Goal: Task Accomplishment & Management: Manage account settings

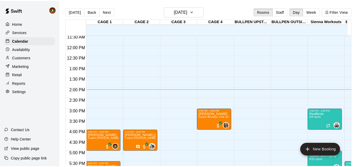
scroll to position [229, 0]
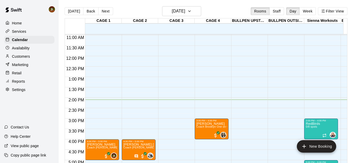
click at [215, 60] on div "12:00 AM – 8:00 AM Closed 3:00 PM – 4:00 PM [PERSON_NAME] Coach [GEOGRAPHIC_DAT…" at bounding box center [212, 56] width 34 height 500
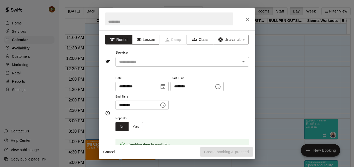
click at [149, 41] on button "Lesson" at bounding box center [145, 40] width 27 height 10
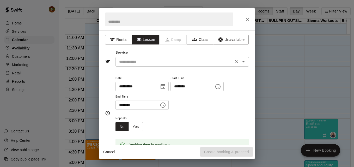
click at [169, 63] on input "text" at bounding box center [174, 62] width 115 height 7
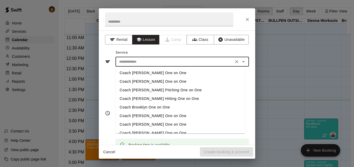
click at [144, 107] on li "Coach Brooklyn One on One" at bounding box center [180, 107] width 130 height 9
type input "**********"
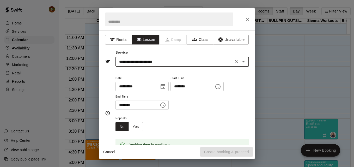
click at [143, 104] on input "********" at bounding box center [135, 105] width 40 height 10
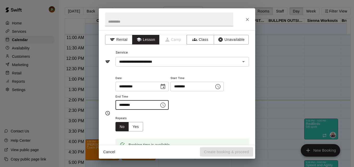
click at [148, 108] on input "********" at bounding box center [135, 105] width 40 height 10
type input "********"
click at [203, 107] on div "**********" at bounding box center [181, 92] width 133 height 35
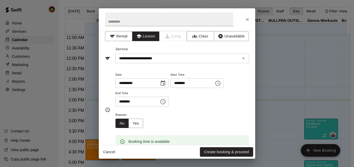
scroll to position [0, 0]
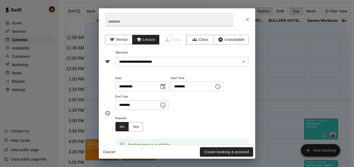
click at [219, 152] on button "Create booking & proceed" at bounding box center [226, 153] width 53 height 10
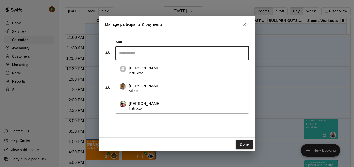
click at [133, 55] on input "Search staff" at bounding box center [182, 53] width 129 height 9
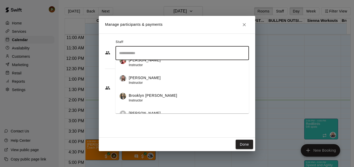
scroll to position [52, 0]
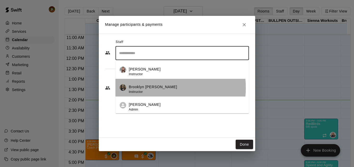
click at [150, 88] on p "Brooklyn [PERSON_NAME]" at bounding box center [153, 86] width 48 height 5
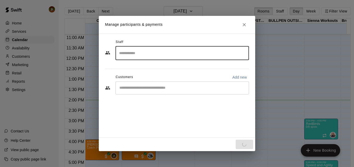
click at [150, 88] on input "Start typing to search customers..." at bounding box center [182, 87] width 129 height 5
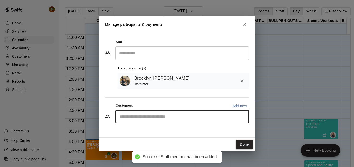
type input "*"
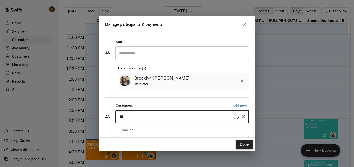
type input "****"
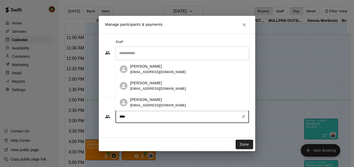
click at [148, 102] on p "[PERSON_NAME]" at bounding box center [146, 99] width 32 height 5
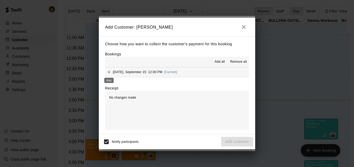
click at [110, 73] on icon "Add" at bounding box center [108, 72] width 3 height 3
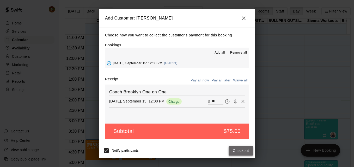
click at [242, 152] on button "Checkout" at bounding box center [241, 151] width 25 height 10
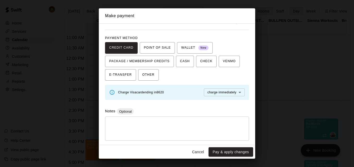
scroll to position [27, 0]
click at [227, 150] on button "Pay & apply changes" at bounding box center [231, 153] width 45 height 10
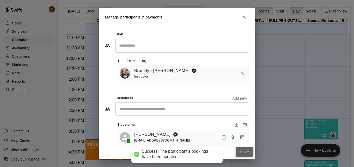
click at [245, 151] on button "Done" at bounding box center [244, 153] width 17 height 10
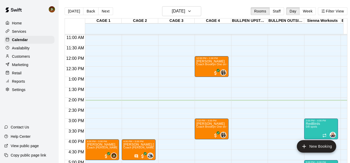
click at [207, 83] on div "12:00 AM – 8:00 AM Closed 12:00 PM – 1:00 PM [PERSON_NAME] Coach [GEOGRAPHIC_DA…" at bounding box center [212, 56] width 34 height 500
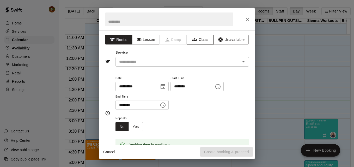
click at [196, 42] on button "Class" at bounding box center [200, 40] width 27 height 10
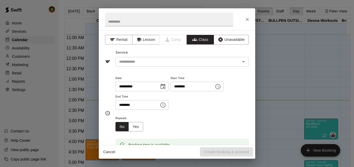
click at [170, 64] on input "text" at bounding box center [178, 62] width 122 height 7
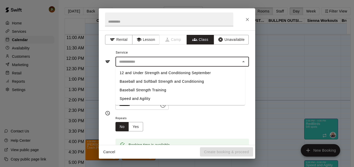
click at [168, 82] on li "Baseball and Softball Strength and Conditioning" at bounding box center [180, 81] width 130 height 9
type input "**********"
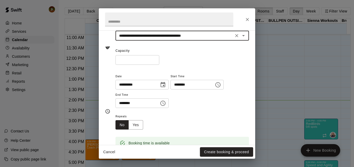
scroll to position [52, 0]
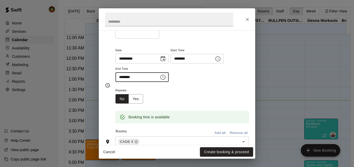
click at [155, 76] on input "********" at bounding box center [135, 77] width 40 height 10
type input "********"
click at [219, 95] on div "Repeats No Yes" at bounding box center [181, 95] width 133 height 16
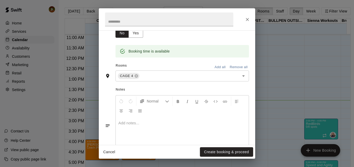
scroll to position [113, 0]
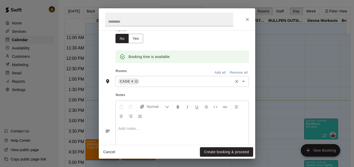
click at [238, 86] on div "CAGE 4 ​" at bounding box center [181, 81] width 133 height 11
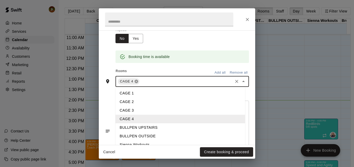
click at [136, 82] on icon at bounding box center [135, 81] width 3 height 3
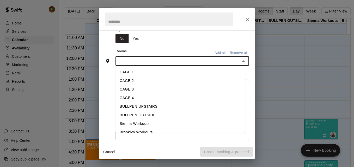
scroll to position [23, 0]
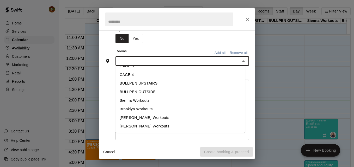
click at [140, 109] on li "Brooklyn Workouts" at bounding box center [180, 109] width 130 height 9
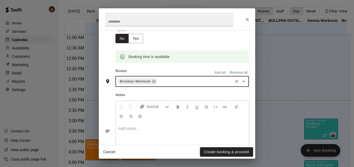
click at [181, 69] on div "Rooms Add all Remove all" at bounding box center [177, 71] width 144 height 9
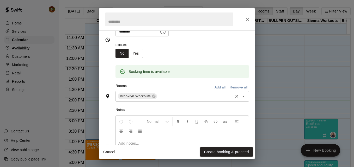
scroll to position [139, 0]
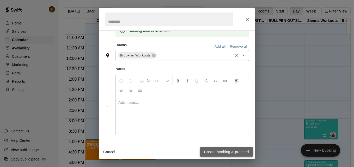
click at [213, 151] on button "Create booking & proceed" at bounding box center [226, 153] width 53 height 10
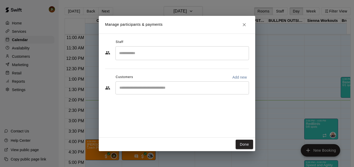
click at [160, 54] on input "Search staff" at bounding box center [182, 53] width 129 height 9
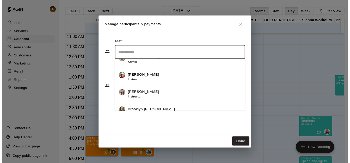
scroll to position [52, 0]
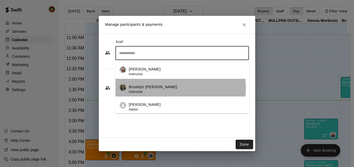
click at [157, 89] on p "Brooklyn [PERSON_NAME]" at bounding box center [153, 86] width 48 height 5
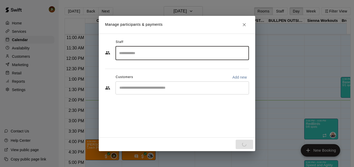
click at [157, 92] on div "​" at bounding box center [181, 88] width 133 height 13
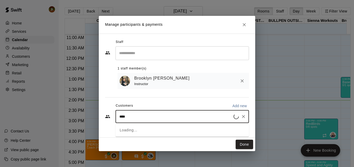
type input "*****"
click at [148, 131] on p "[PERSON_NAME]" at bounding box center [146, 129] width 32 height 5
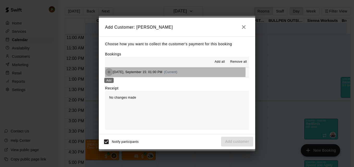
click at [108, 72] on icon "Add" at bounding box center [108, 72] width 5 height 5
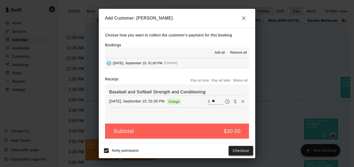
click at [243, 152] on button "Checkout" at bounding box center [241, 151] width 25 height 10
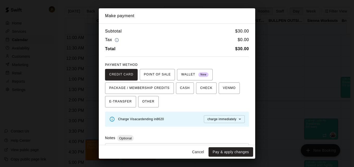
click at [243, 152] on button "Pay & apply changes" at bounding box center [231, 153] width 45 height 10
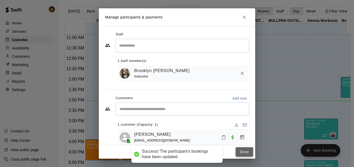
click at [243, 153] on button "Done" at bounding box center [244, 153] width 17 height 10
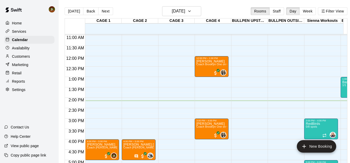
scroll to position [0, 7]
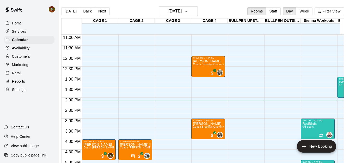
click at [337, 91] on div "1:00 PM – 2:00 PM Baseball and Softball Strength and Conditioning 1/1 spots 0" at bounding box center [354, 87] width 34 height 21
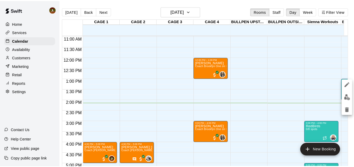
scroll to position [0, 3]
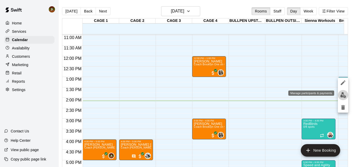
click at [346, 97] on img "edit" at bounding box center [343, 95] width 6 height 6
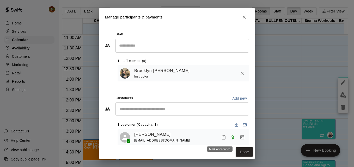
click at [222, 140] on icon "Mark attendance" at bounding box center [223, 138] width 3 height 4
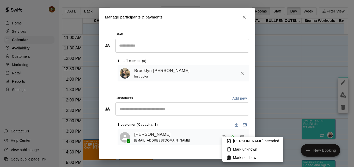
click at [233, 140] on p "[PERSON_NAME] attended" at bounding box center [256, 141] width 46 height 5
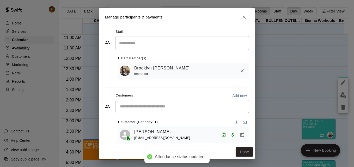
scroll to position [10, 0]
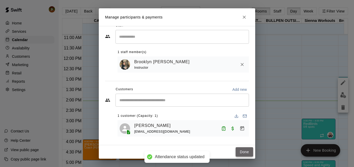
click at [244, 149] on button "Done" at bounding box center [244, 153] width 17 height 10
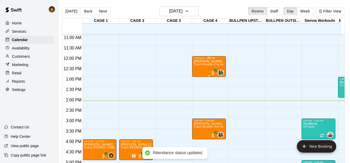
click at [208, 67] on div "[PERSON_NAME] Coach Brooklyn One on One" at bounding box center [209, 141] width 31 height 163
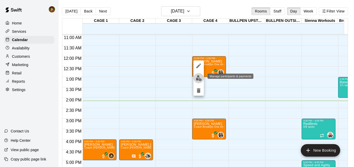
click at [200, 79] on img "edit" at bounding box center [199, 78] width 6 height 6
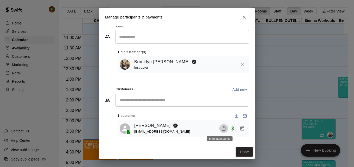
click at [221, 128] on icon "Mark attendance" at bounding box center [223, 128] width 5 height 5
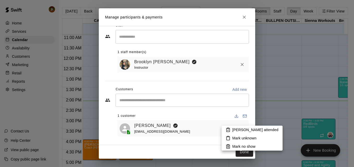
click at [241, 131] on p "[PERSON_NAME] attended" at bounding box center [255, 129] width 46 height 5
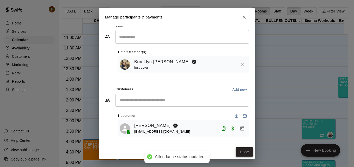
click at [244, 152] on button "Done" at bounding box center [244, 153] width 17 height 10
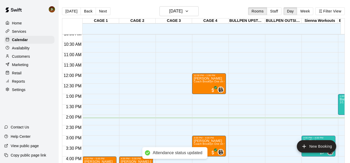
scroll to position [203, 0]
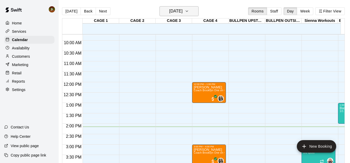
click at [182, 12] on h6 "[DATE]" at bounding box center [175, 11] width 13 height 7
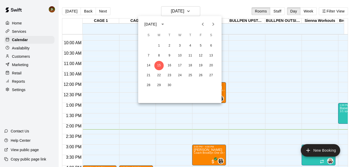
click at [140, 5] on div at bounding box center [177, 83] width 354 height 167
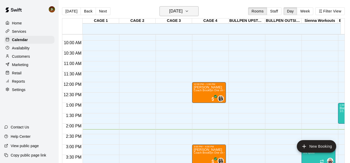
click at [189, 12] on icon "button" at bounding box center [187, 11] width 4 height 6
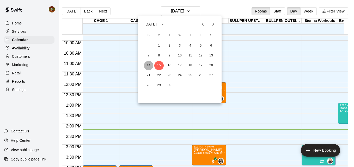
click at [149, 68] on button "14" at bounding box center [148, 65] width 9 height 9
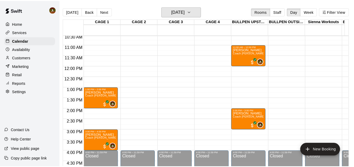
scroll to position [229, 0]
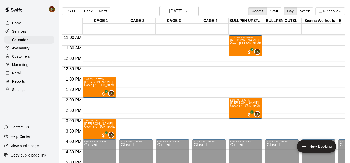
click at [98, 87] on span "Coach [PERSON_NAME] Hitting One on One" at bounding box center [112, 85] width 56 height 3
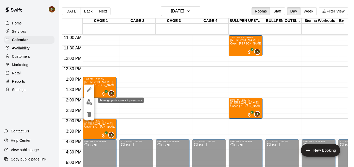
click at [90, 101] on img "edit" at bounding box center [89, 102] width 6 height 6
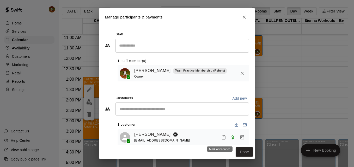
click at [221, 137] on icon "Mark attendance" at bounding box center [223, 137] width 5 height 5
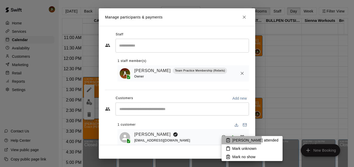
click at [233, 138] on p "[PERSON_NAME] attended" at bounding box center [255, 140] width 46 height 5
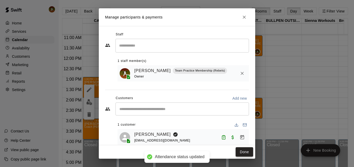
click at [240, 149] on button "Done" at bounding box center [244, 153] width 17 height 10
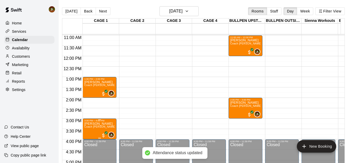
click at [104, 122] on div "3:00 PM – 4:00 PM" at bounding box center [99, 121] width 31 height 3
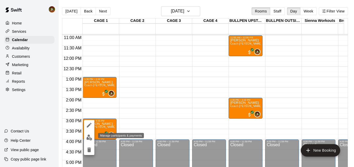
click at [88, 138] on img "edit" at bounding box center [89, 138] width 6 height 6
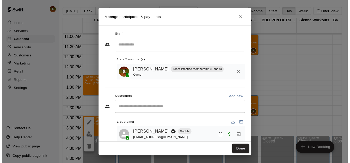
scroll to position [10, 0]
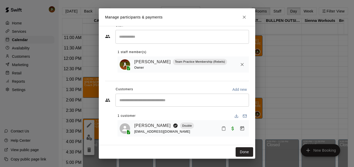
click at [221, 129] on icon "Mark attendance" at bounding box center [223, 128] width 5 height 5
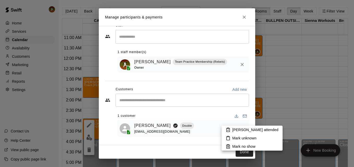
click at [240, 132] on p "[PERSON_NAME] attended" at bounding box center [255, 129] width 46 height 5
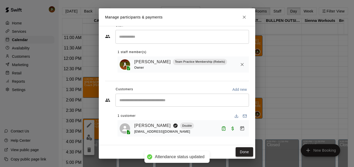
click at [243, 152] on button "Done" at bounding box center [244, 153] width 17 height 10
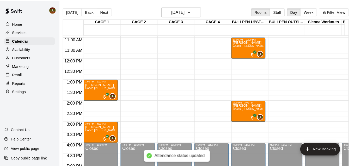
scroll to position [229, 0]
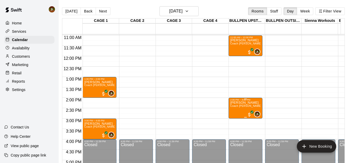
click at [238, 108] on span "Coach [PERSON_NAME] Pitching One on One" at bounding box center [259, 106] width 58 height 3
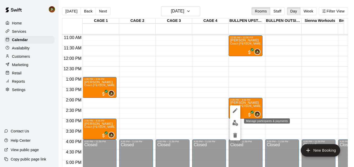
click at [234, 124] on img "edit" at bounding box center [235, 123] width 6 height 6
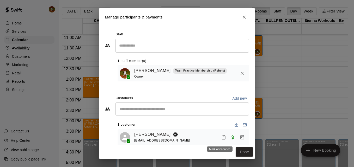
click at [222, 139] on icon "Mark attendance" at bounding box center [223, 137] width 5 height 5
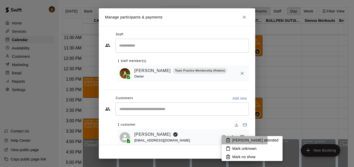
click at [244, 141] on p "[PERSON_NAME] attended" at bounding box center [255, 140] width 46 height 5
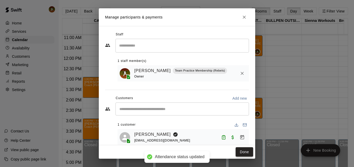
click at [246, 154] on button "Done" at bounding box center [244, 153] width 17 height 10
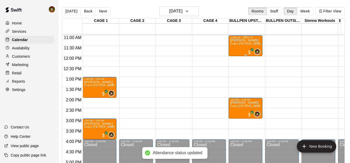
click at [239, 50] on div "[PERSON_NAME] Coach [PERSON_NAME] Pitching One on One" at bounding box center [245, 120] width 31 height 163
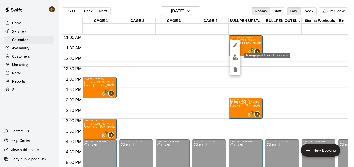
click at [236, 60] on img "edit" at bounding box center [235, 57] width 6 height 6
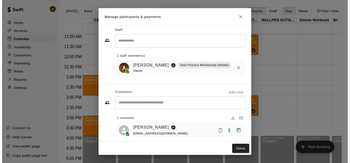
scroll to position [10, 0]
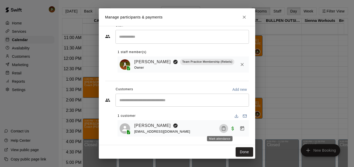
click at [222, 127] on icon "Mark attendance" at bounding box center [223, 128] width 5 height 5
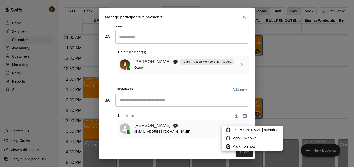
click at [241, 131] on p "[PERSON_NAME] attended" at bounding box center [255, 129] width 46 height 5
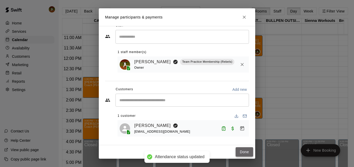
click at [244, 156] on button "Done" at bounding box center [244, 153] width 17 height 10
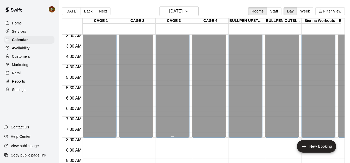
scroll to position [72, 0]
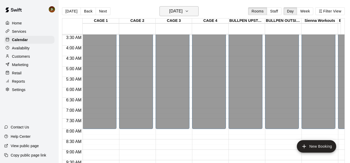
click at [189, 13] on icon "button" at bounding box center [187, 11] width 4 height 6
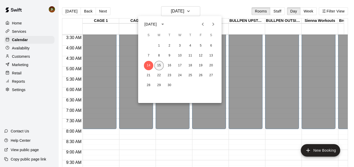
click at [161, 67] on button "15" at bounding box center [158, 65] width 9 height 9
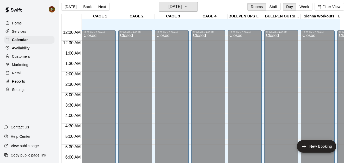
scroll to position [0, 7]
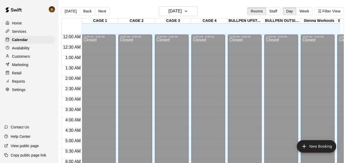
click at [16, 59] on p "Customers" at bounding box center [21, 56] width 18 height 5
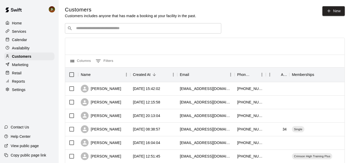
click at [128, 29] on input "Search customers by name or email" at bounding box center [147, 28] width 144 height 5
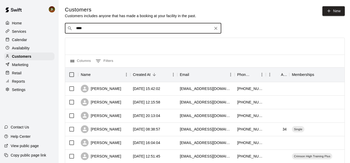
type input "*****"
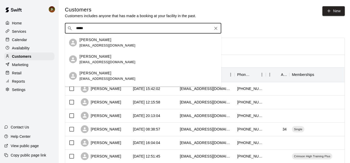
click at [88, 47] on span "[EMAIL_ADDRESS][DOMAIN_NAME]" at bounding box center [107, 46] width 56 height 4
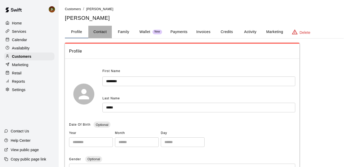
click at [109, 30] on button "Contact" at bounding box center [99, 32] width 23 height 13
select select "**"
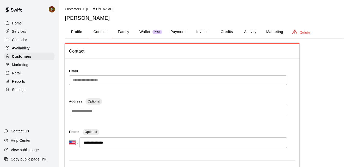
drag, startPoint x: 334, startPoint y: 62, endPoint x: 185, endPoint y: 90, distance: 152.5
click at [350, 68] on html "**********" at bounding box center [175, 149] width 350 height 298
drag, startPoint x: 16, startPoint y: 40, endPoint x: 32, endPoint y: 39, distance: 15.9
click at [16, 40] on p "Calendar" at bounding box center [19, 39] width 15 height 5
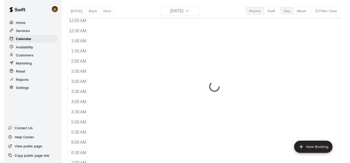
scroll to position [303, 0]
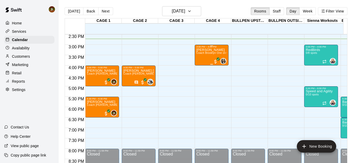
click at [203, 60] on div "[PERSON_NAME] Coach Brooklyn One on One" at bounding box center [211, 129] width 31 height 163
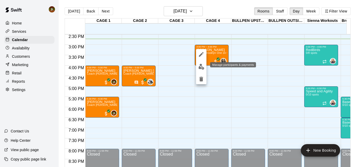
click at [204, 66] on img "edit" at bounding box center [201, 67] width 6 height 6
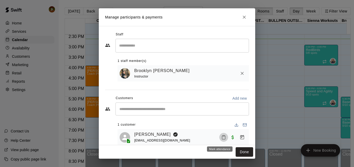
click at [223, 136] on rect "Mark attendance" at bounding box center [224, 136] width 2 height 1
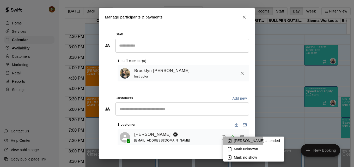
click at [235, 142] on p "[PERSON_NAME] attended" at bounding box center [257, 140] width 46 height 5
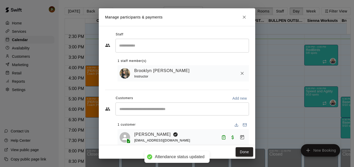
click at [241, 149] on button "Done" at bounding box center [244, 153] width 17 height 10
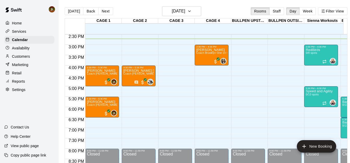
click at [23, 75] on div "Retail" at bounding box center [29, 73] width 50 height 8
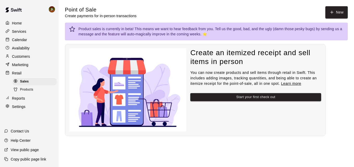
click at [21, 100] on p "Reports" at bounding box center [18, 98] width 13 height 5
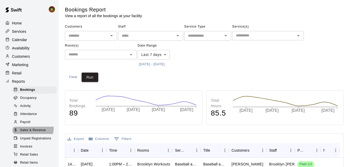
click at [30, 133] on span "Sales & Revenue" at bounding box center [33, 130] width 26 height 5
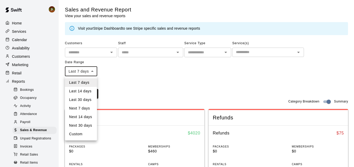
click at [141, 89] on div at bounding box center [177, 83] width 354 height 167
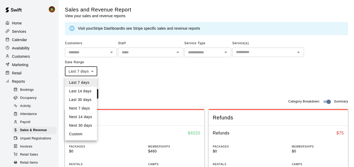
click at [70, 132] on li "Custom" at bounding box center [81, 134] width 32 height 9
type input "******"
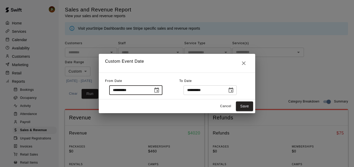
click at [125, 93] on input "**********" at bounding box center [129, 90] width 40 height 10
click at [155, 91] on div "**********" at bounding box center [135, 90] width 53 height 10
click at [160, 93] on icon "Choose date, selected date is Sep 8, 2025" at bounding box center [157, 90] width 6 height 6
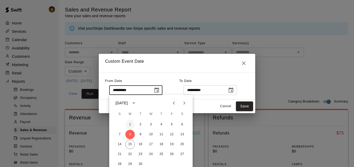
click at [129, 123] on button "1" at bounding box center [129, 124] width 9 height 9
type input "**********"
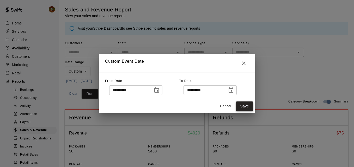
click at [243, 105] on button "Save" at bounding box center [244, 107] width 17 height 10
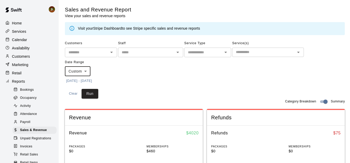
click at [213, 87] on div "Customers ​ Staff ​ Service Type ​ Service(s) ​ Date Range Custom ****** ​ [DAT…" at bounding box center [205, 68] width 280 height 59
click at [91, 89] on button "Run" at bounding box center [90, 94] width 17 height 10
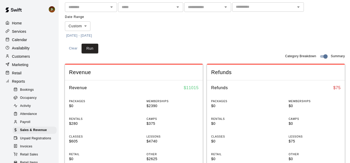
scroll to position [52, 0]
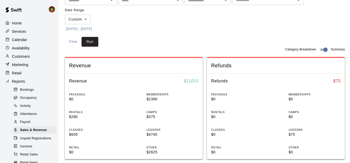
click at [16, 41] on p "Calendar" at bounding box center [19, 39] width 15 height 5
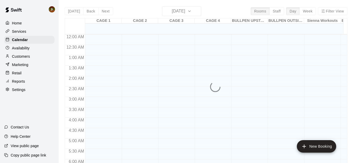
scroll to position [316, 0]
